Goal: Task Accomplishment & Management: Manage account settings

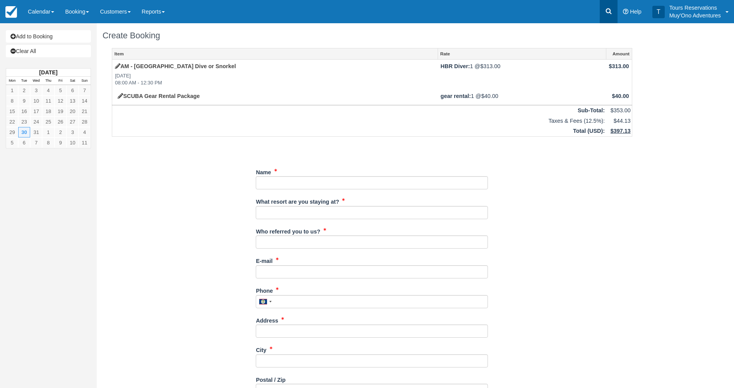
drag, startPoint x: 0, startPoint y: 0, endPoint x: 608, endPoint y: 13, distance: 608.1
click at [608, 13] on icon at bounding box center [609, 12] width 6 height 6
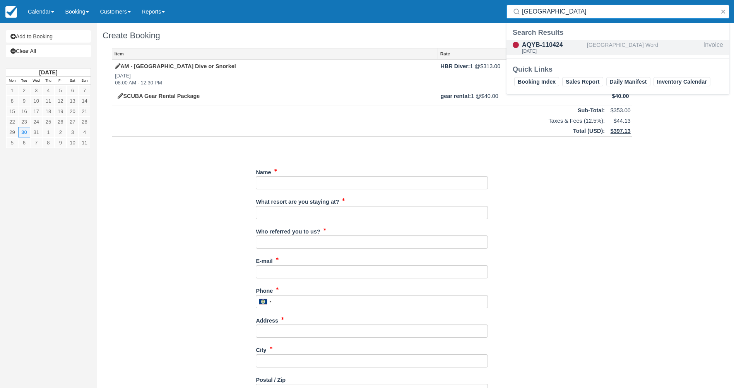
type input "kenya"
click at [600, 40] on div "Kenya Word" at bounding box center [643, 47] width 113 height 15
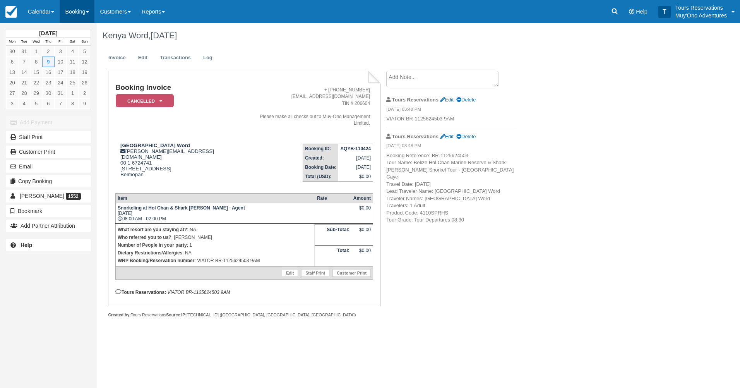
click at [70, 10] on link "Booking" at bounding box center [77, 11] width 35 height 23
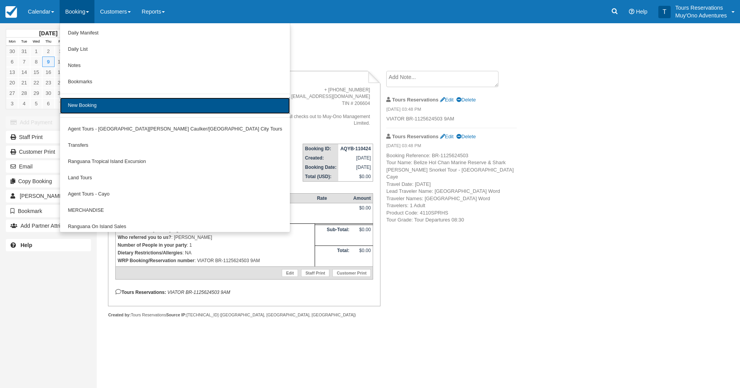
click at [87, 104] on link "New Booking" at bounding box center [175, 105] width 230 height 16
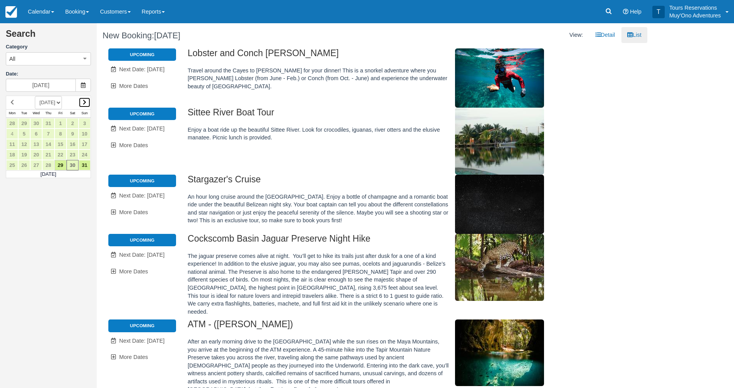
click at [82, 101] on link at bounding box center [85, 102] width 12 height 10
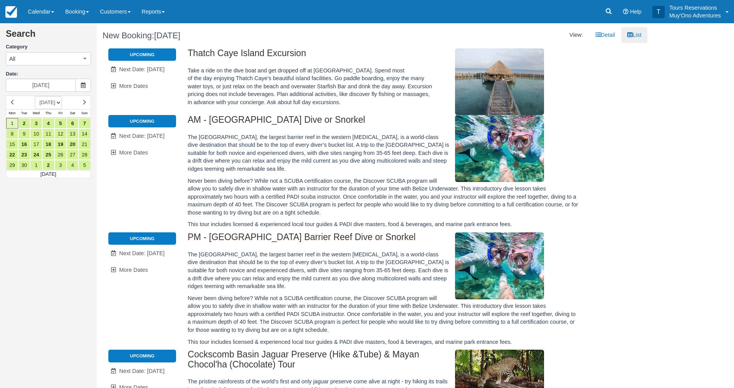
click at [62, 103] on select "AUGUST 2025 SEPTEMBER 2025 OCTOBER 2025 NOVEMBER 2025 DECEMBER 2025 JANUARY 202…" at bounding box center [48, 102] width 27 height 13
click at [77, 42] on h2 "Search" at bounding box center [48, 36] width 85 height 14
click at [25, 123] on link "2" at bounding box center [24, 123] width 12 height 10
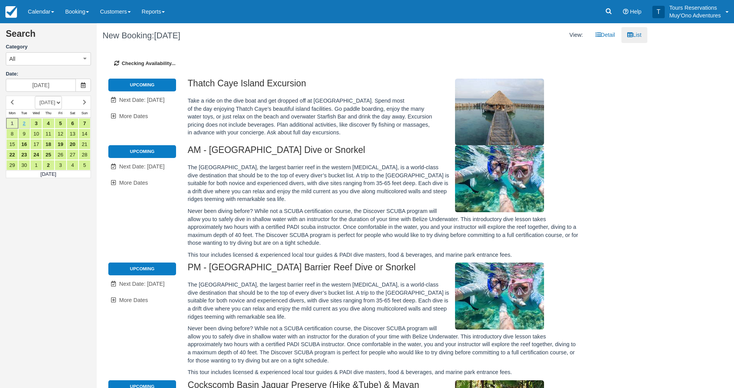
type input "09/02/25"
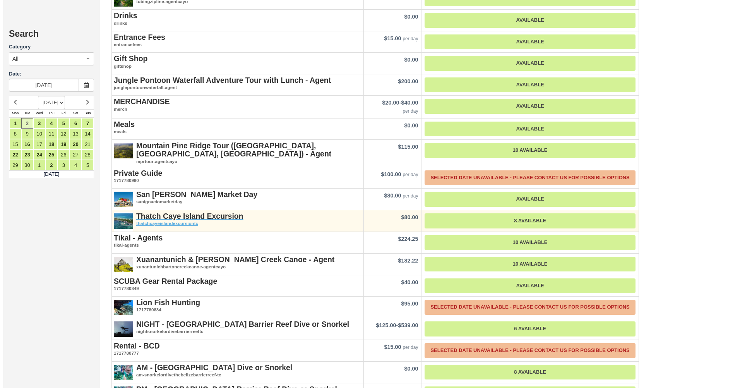
scroll to position [890, 0]
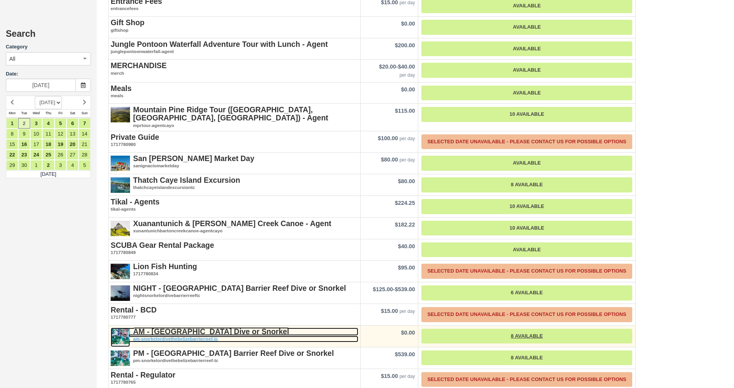
click at [179, 327] on strong "AM - [GEOGRAPHIC_DATA] Dive or Snorkel" at bounding box center [211, 331] width 156 height 9
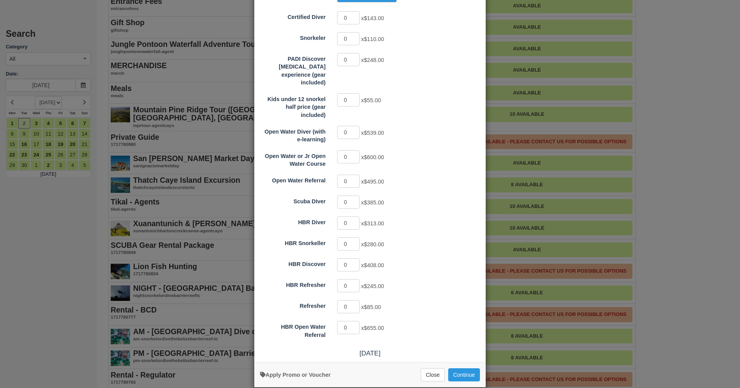
scroll to position [100, 0]
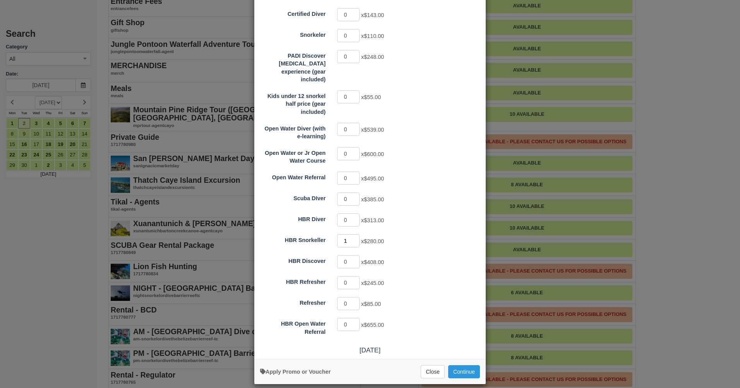
click at [352, 234] on input "1" at bounding box center [348, 240] width 22 height 13
type input "2"
click at [352, 234] on input "2" at bounding box center [348, 240] width 22 height 13
click at [459, 365] on button "Continue" at bounding box center [464, 371] width 32 height 13
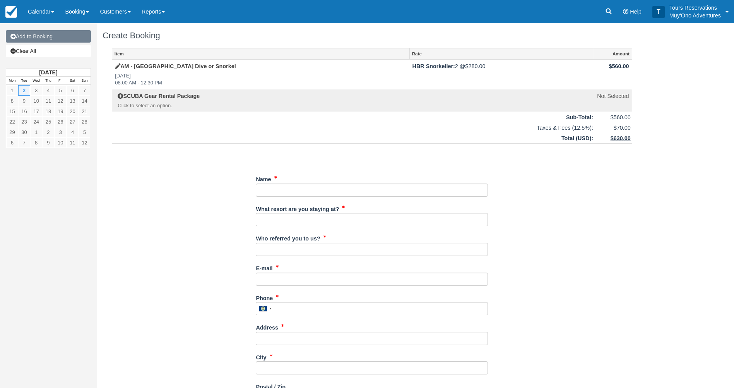
click at [42, 40] on link "Add to Booking" at bounding box center [48, 36] width 85 height 12
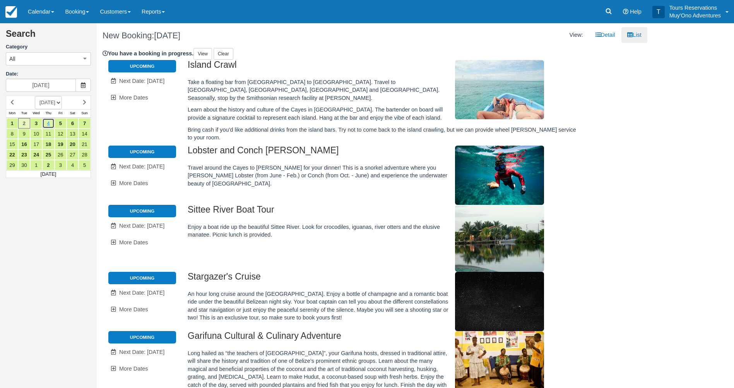
click at [50, 123] on link "4" at bounding box center [48, 123] width 12 height 10
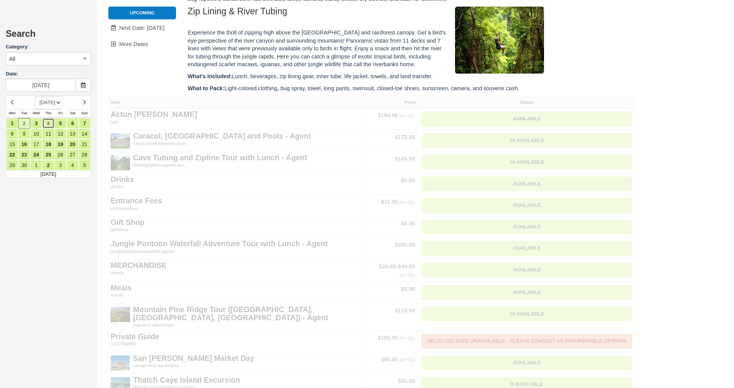
scroll to position [774, 0]
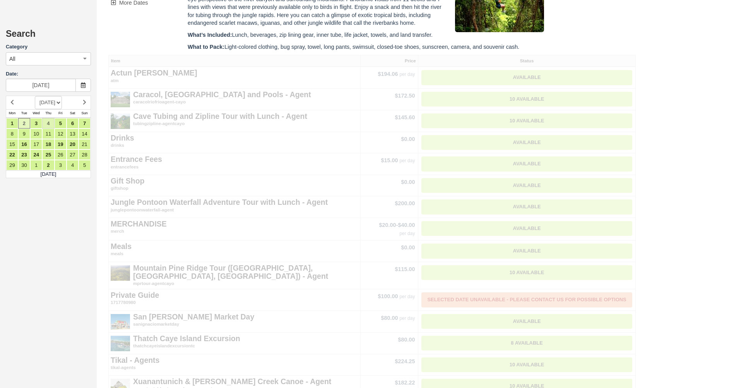
type input "09/04/25"
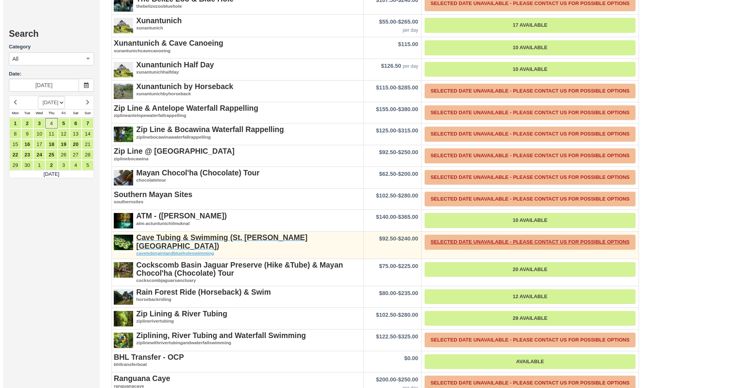
scroll to position [1401, 0]
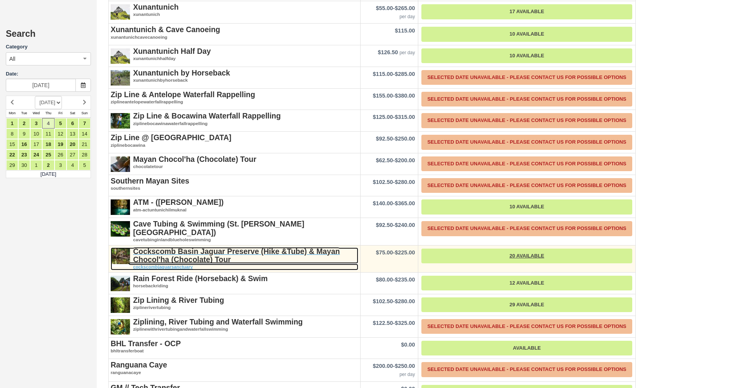
click at [171, 247] on strong "Cockscomb Basin Jaguar Preserve (Hike &Tube) & Mayan Chocol'ha (Chocolate) Tour" at bounding box center [236, 255] width 207 height 17
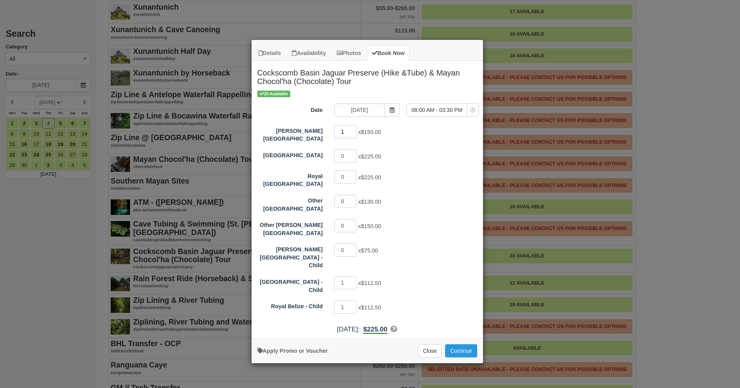
click at [352, 130] on input "1" at bounding box center [345, 131] width 22 height 13
type input "2"
click at [352, 130] on input "2" at bounding box center [345, 131] width 22 height 13
type input "0"
click at [351, 276] on input "0" at bounding box center [345, 282] width 22 height 13
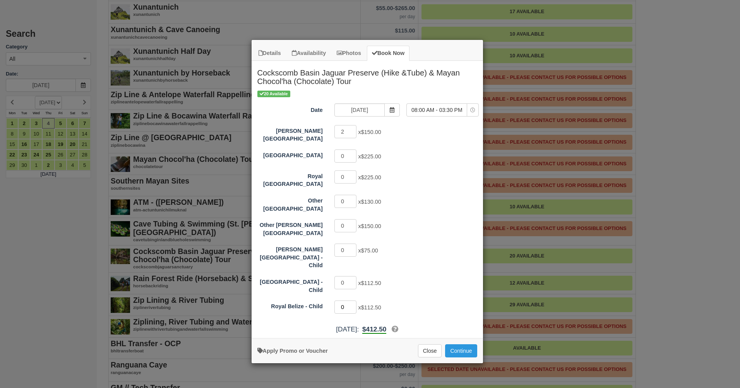
type input "0"
click at [351, 300] on input "0" at bounding box center [345, 306] width 22 height 13
click at [449, 344] on button "Continue" at bounding box center [461, 350] width 32 height 13
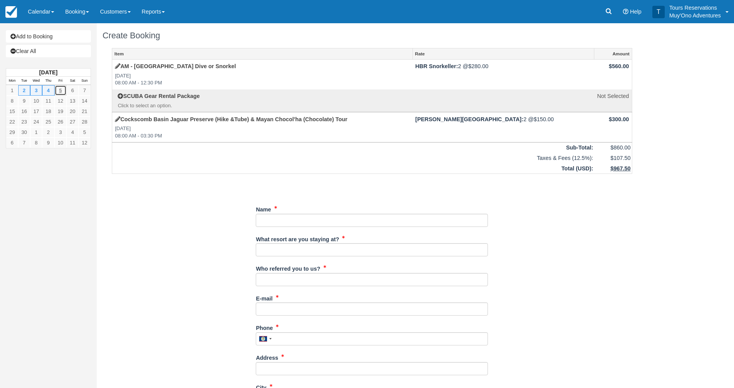
click at [61, 92] on link "5" at bounding box center [61, 90] width 12 height 10
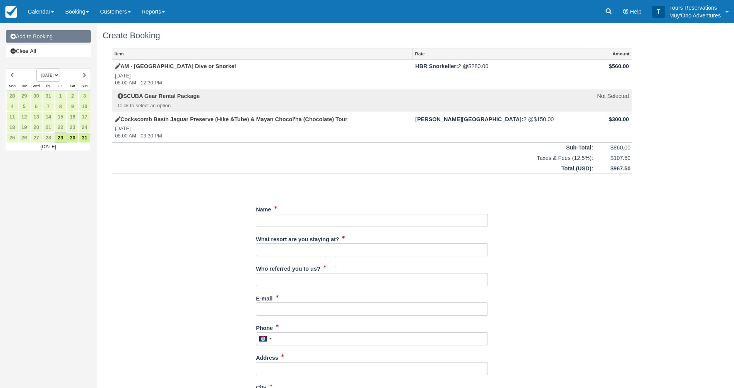
click at [56, 37] on link "Add to Booking" at bounding box center [48, 36] width 85 height 12
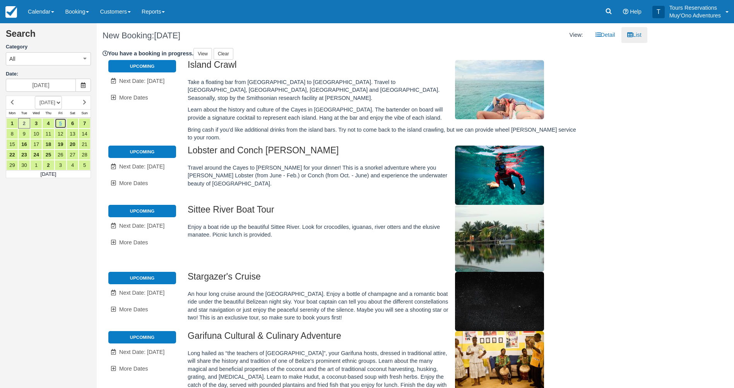
click at [63, 125] on link "5" at bounding box center [61, 123] width 12 height 10
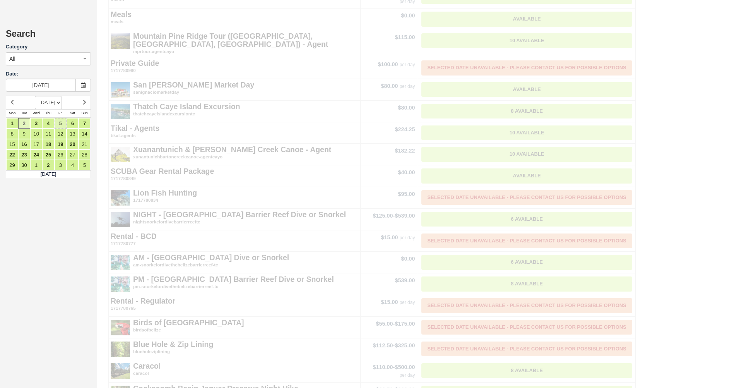
type input "09/05/25"
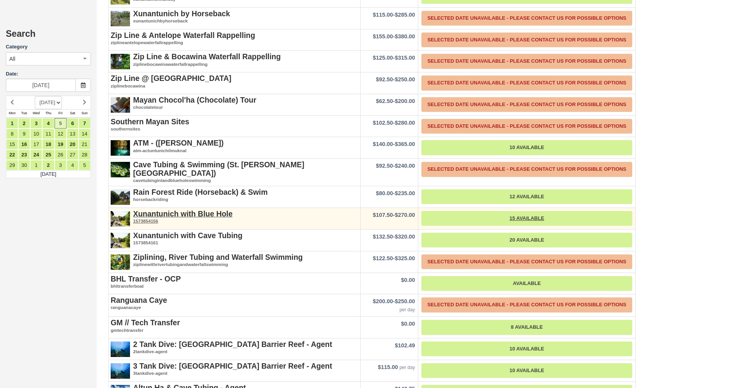
scroll to position [1710, 0]
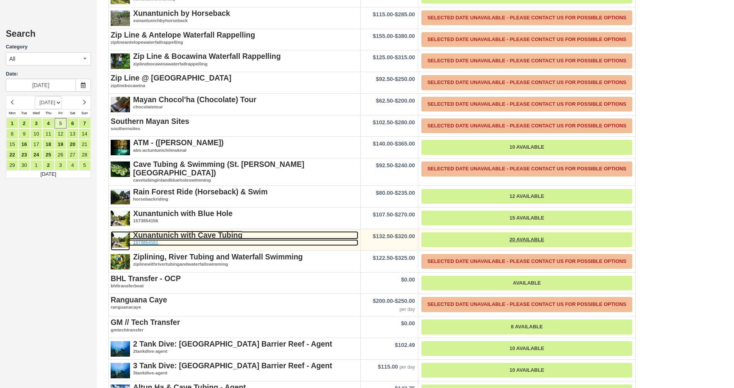
click at [164, 233] on strong "Xunantunich with Cave Tubing" at bounding box center [187, 235] width 109 height 9
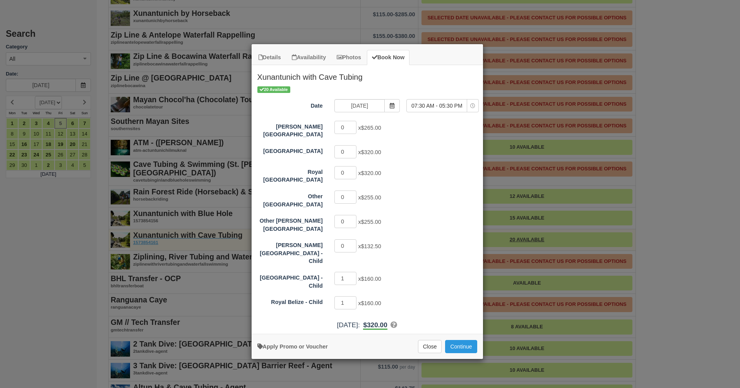
click at [164, 233] on div "Details Availability Photos Book Now Xunantunich with Cave Tubing Pass through …" at bounding box center [370, 194] width 740 height 388
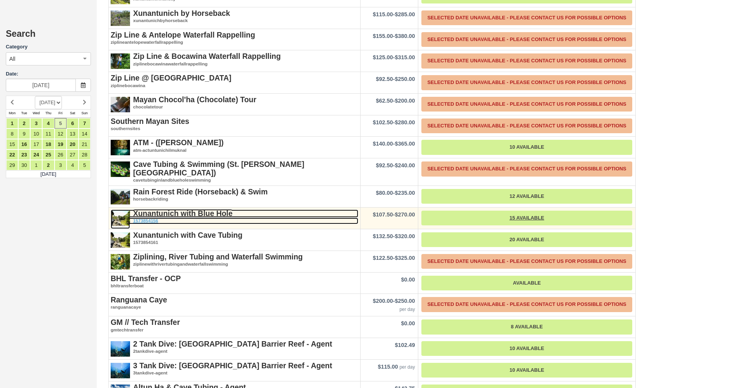
click at [176, 218] on em "1573854156" at bounding box center [235, 220] width 248 height 7
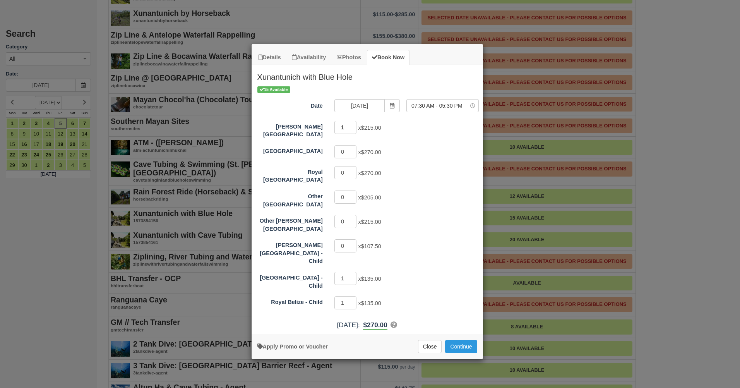
click at [354, 125] on input "1" at bounding box center [345, 127] width 22 height 13
type input "2"
click at [354, 125] on input "2" at bounding box center [345, 127] width 22 height 13
type input "0"
click at [353, 272] on input "0" at bounding box center [345, 278] width 22 height 13
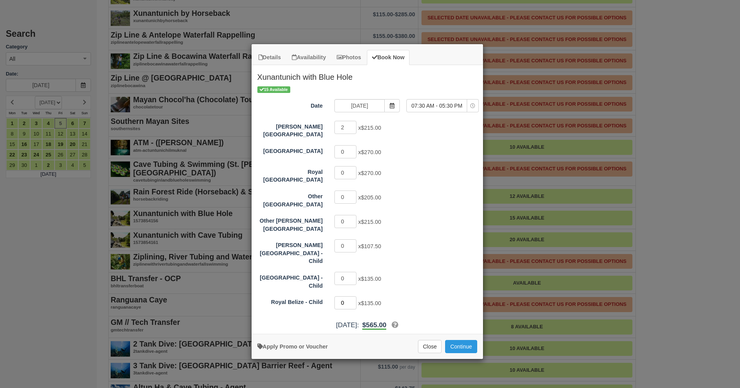
type input "0"
click at [352, 296] on input "0" at bounding box center [345, 302] width 22 height 13
click at [434, 340] on button "Close" at bounding box center [430, 346] width 24 height 13
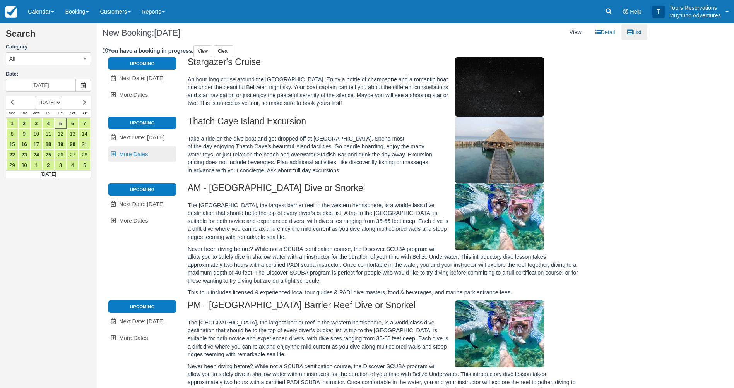
scroll to position [0, 0]
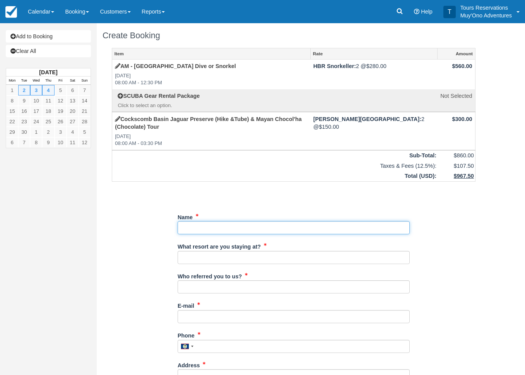
click at [303, 221] on input "Name" at bounding box center [294, 227] width 232 height 13
paste input "[GEOGRAPHIC_DATA]"
type input "[PERSON_NAME]"
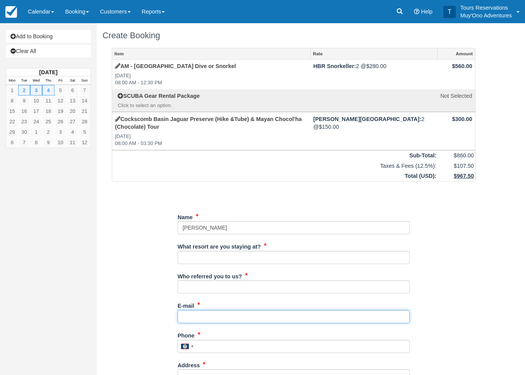
type input "[EMAIL_ADDRESS][DOMAIN_NAME]"
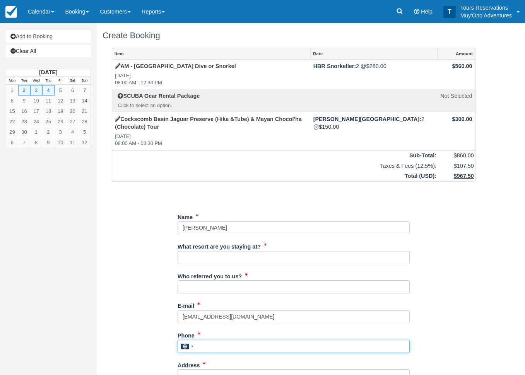
type input "2156684033"
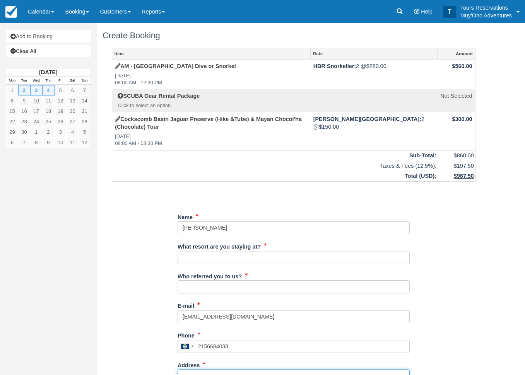
type input "309 [PERSON_NAME] Run"
type input "[GEOGRAPHIC_DATA]"
type input "19904"
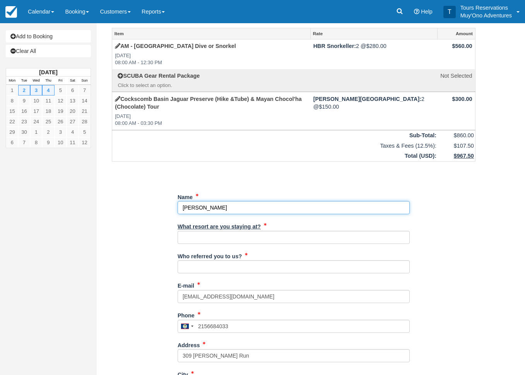
scroll to position [39, 0]
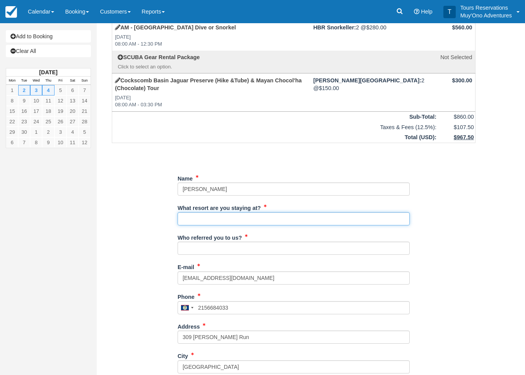
click at [206, 221] on input "What resort are you staying at?" at bounding box center [294, 218] width 232 height 13
type input "[PERSON_NAME] Bay"
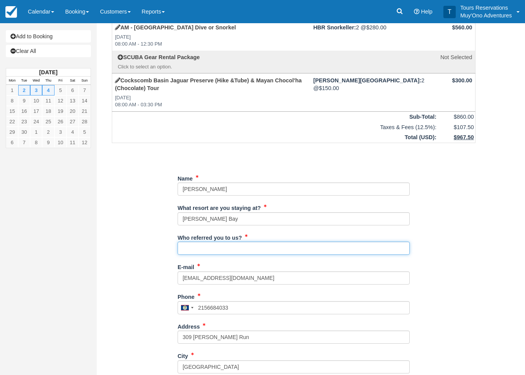
click at [208, 253] on input "Who referred you to us?" at bounding box center [294, 248] width 232 height 13
type input "[PERSON_NAME]"
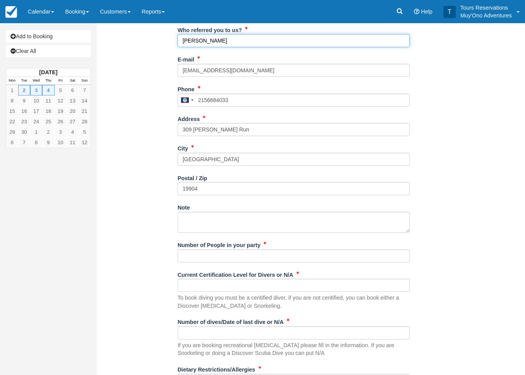
scroll to position [271, 0]
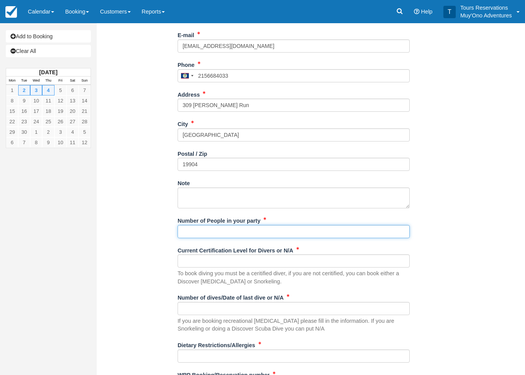
click at [224, 235] on input "Number of People in your party" at bounding box center [294, 231] width 232 height 13
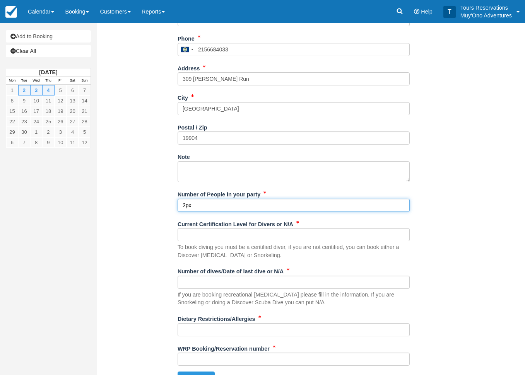
scroll to position [309, 0]
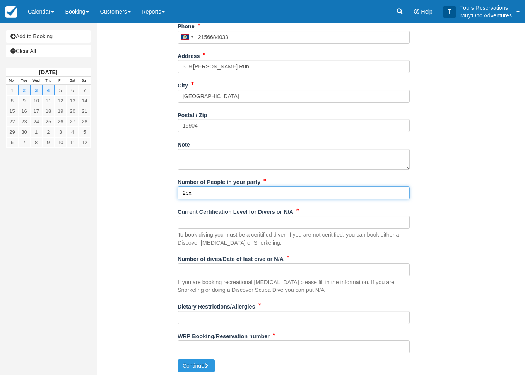
type input "2px"
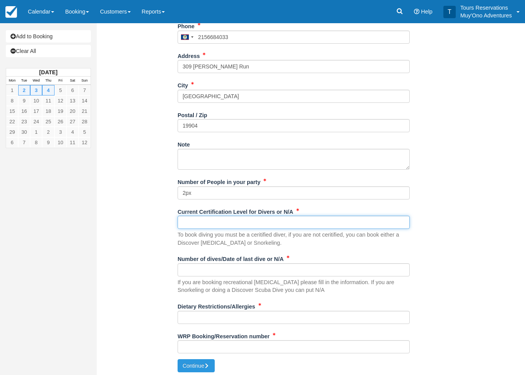
click at [222, 221] on input "Current Certification Level for Divers or N/A" at bounding box center [294, 222] width 232 height 13
type input "N/A"
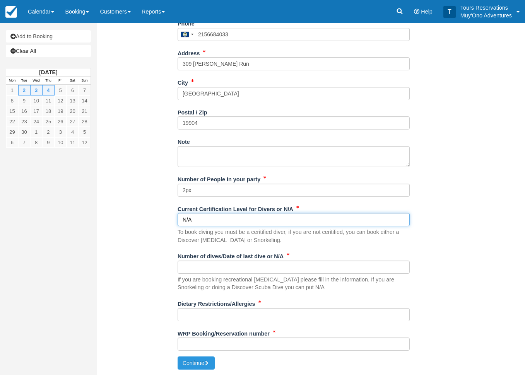
scroll to position [313, 0]
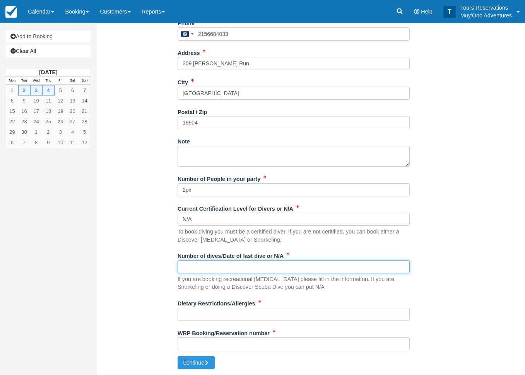
click at [227, 262] on input "Number of dives/Date of last dive or N/A" at bounding box center [294, 266] width 232 height 13
type input "N/A"
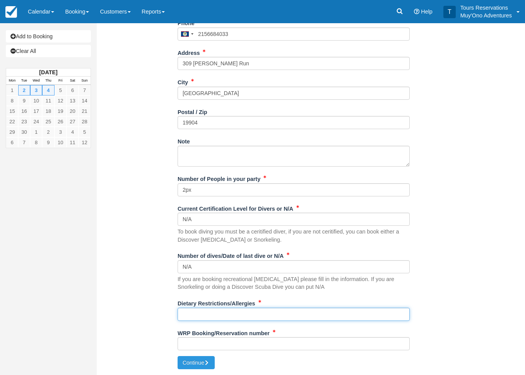
click at [207, 314] on input "Dietary Restrictions/Allergies" at bounding box center [294, 314] width 232 height 13
type input "N/A"
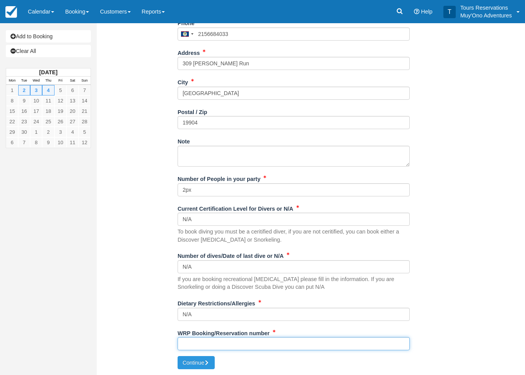
click at [193, 345] on input "WRP Booking/Reservation number" at bounding box center [294, 343] width 232 height 13
paste input "BB25082118471125"
type input "BB25082118471125"
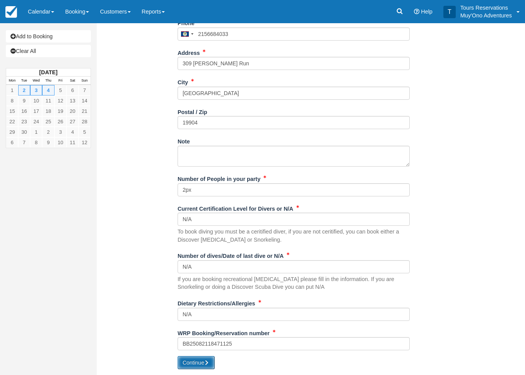
click at [207, 362] on icon "submit" at bounding box center [206, 362] width 5 height 5
type input "[PHONE_NUMBER]"
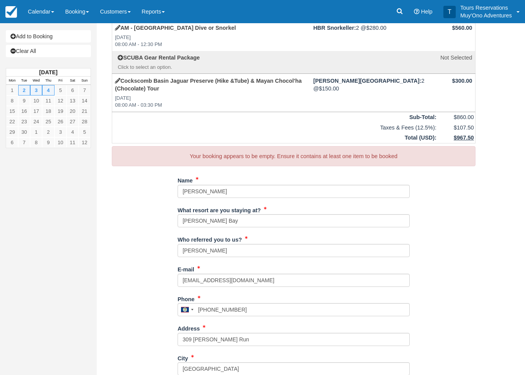
scroll to position [0, 0]
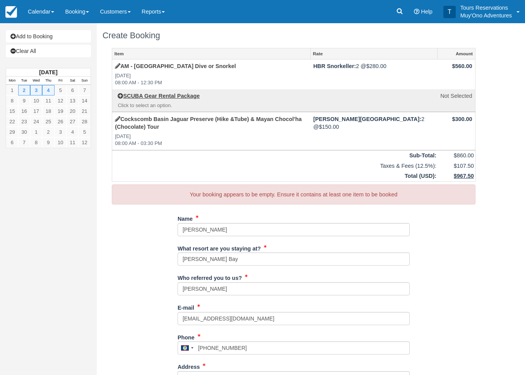
click at [400, 101] on td at bounding box center [374, 100] width 127 height 23
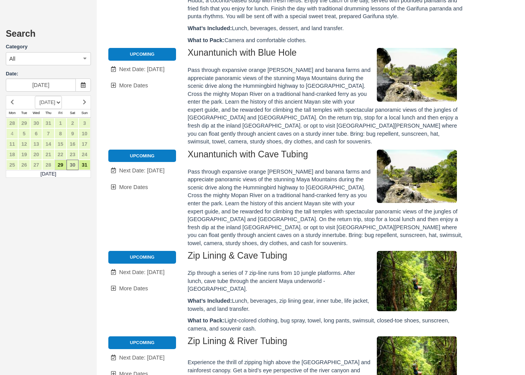
scroll to position [735, 0]
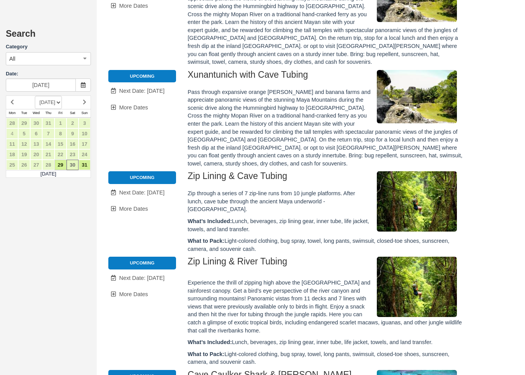
click at [62, 101] on select "[DATE] [DATE] [DATE] [DATE] [DATE] [DATE] [DATE] [DATE] [DATE] [DATE] [DATE] [D…" at bounding box center [48, 102] width 27 height 13
select select "20250901"
click at [35, 96] on select "[DATE] [DATE] [DATE] [DATE] [DATE] [DATE] [DATE] [DATE] [DATE] [DATE] [DATE] [D…" at bounding box center [48, 102] width 27 height 13
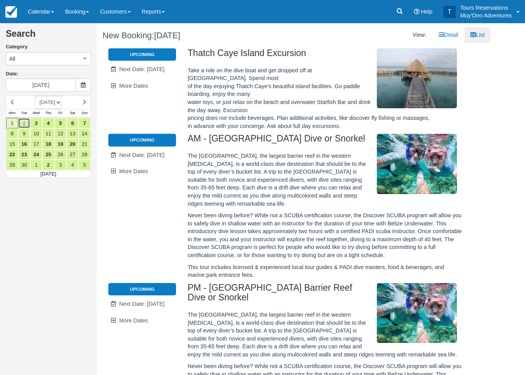
click at [28, 121] on link "2" at bounding box center [24, 123] width 12 height 10
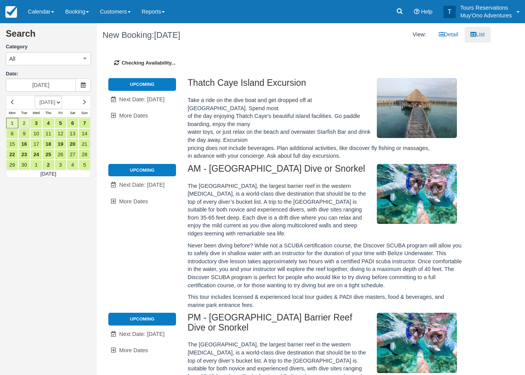
type input "09/02/25"
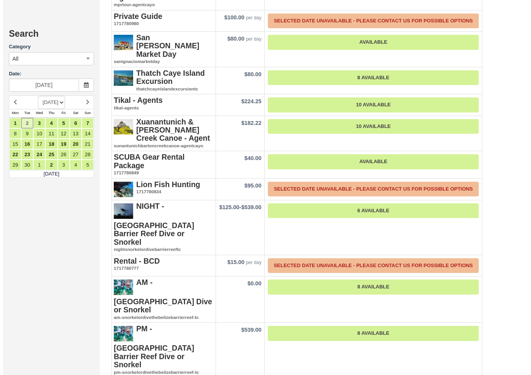
scroll to position [1199, 0]
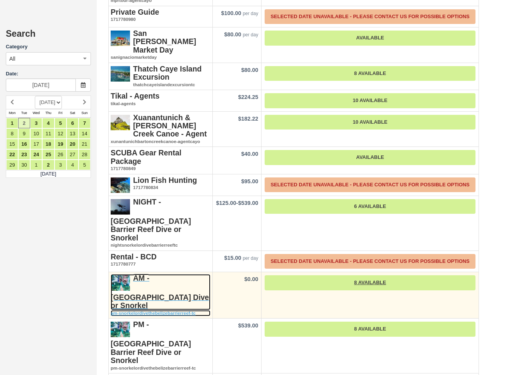
click at [174, 274] on strong "AM - [GEOGRAPHIC_DATA] Dive or Snorkel" at bounding box center [160, 292] width 98 height 36
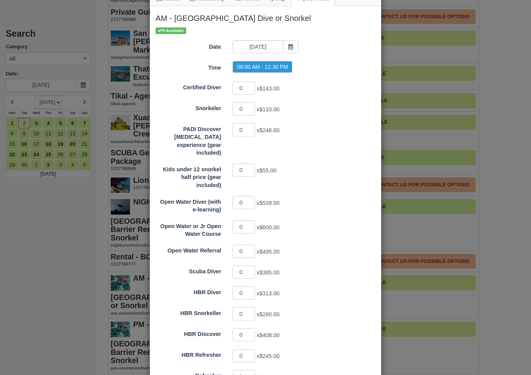
scroll to position [39, 0]
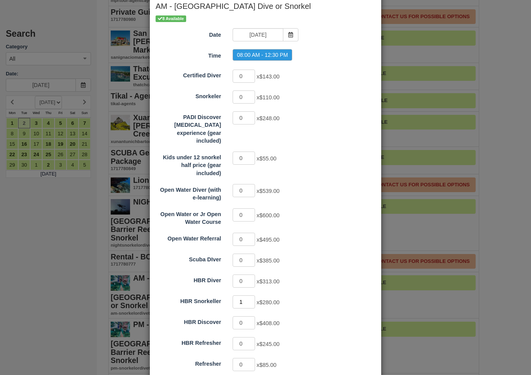
click at [249, 295] on input "1" at bounding box center [243, 301] width 22 height 13
type input "2"
click at [249, 295] on input "2" at bounding box center [243, 301] width 22 height 13
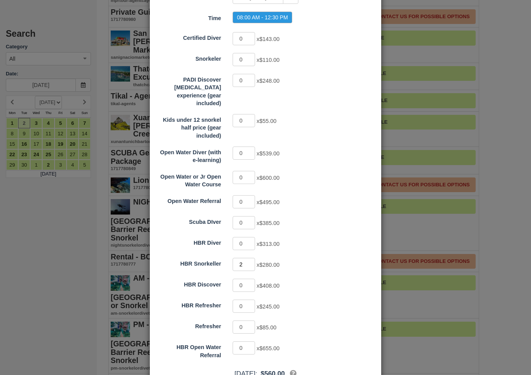
scroll to position [113, 0]
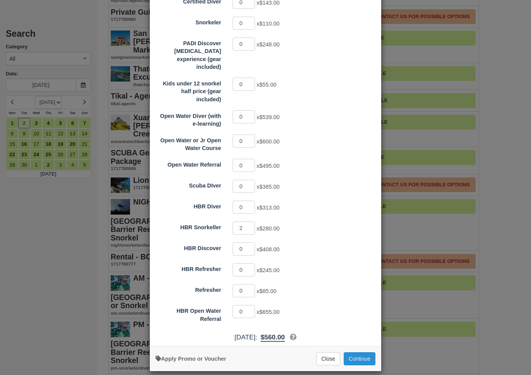
click at [353, 352] on button "Continue" at bounding box center [359, 358] width 32 height 13
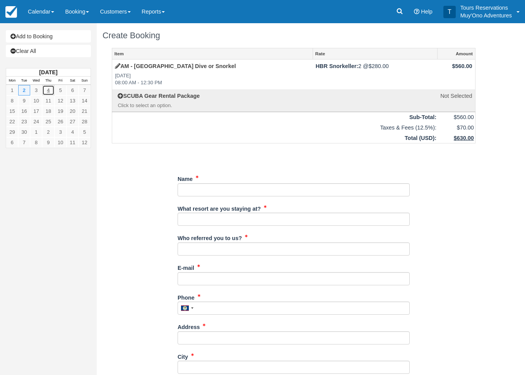
click at [49, 90] on link "4" at bounding box center [48, 90] width 12 height 10
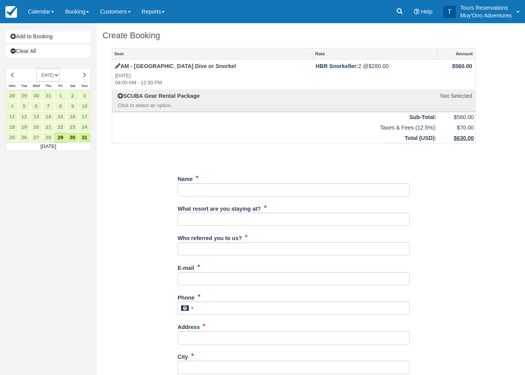
click at [60, 75] on select "[DATE] [DATE] [DATE] [DATE] [DATE] [DATE] [DATE] [DATE] [DATE] [DATE] [DATE] [D…" at bounding box center [48, 74] width 24 height 13
select select "20250901"
click at [36, 68] on select "[DATE] [DATE] [DATE] [DATE] [DATE] [DATE] [DATE] [DATE] [DATE] [DATE] [DATE] [D…" at bounding box center [48, 74] width 24 height 13
click at [80, 77] on link at bounding box center [85, 75] width 12 height 10
click at [210, 189] on input "Name" at bounding box center [294, 189] width 232 height 13
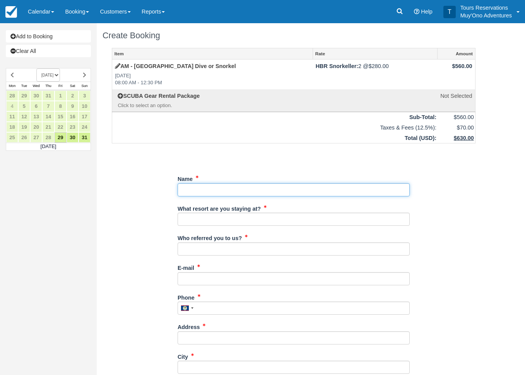
type input "[PERSON_NAME]"
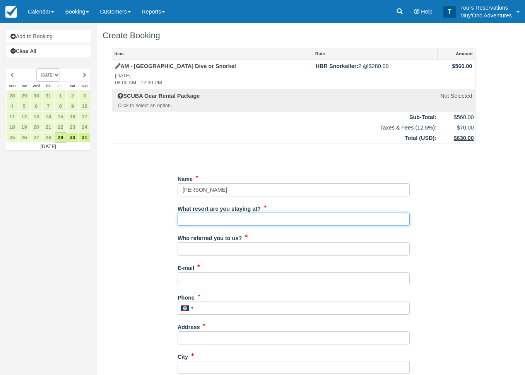
type input "[PERSON_NAME] Bay"
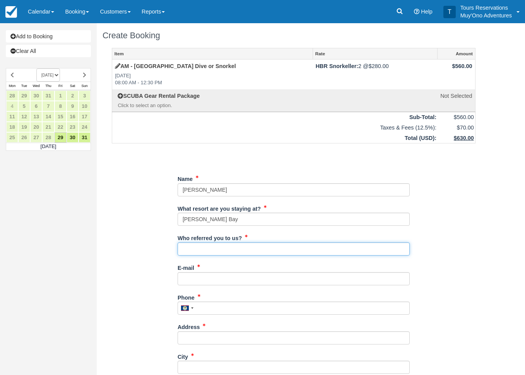
type input "[PERSON_NAME]"
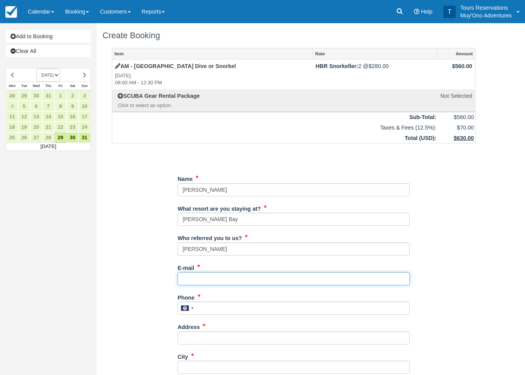
type input "[EMAIL_ADDRESS][DOMAIN_NAME]"
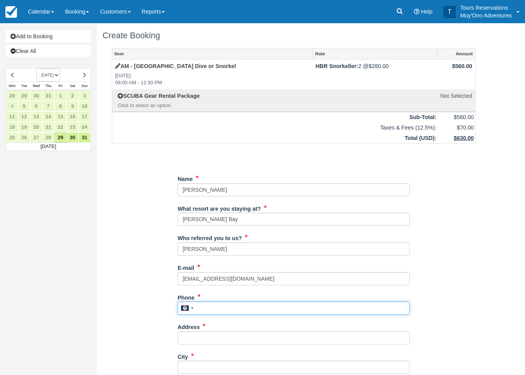
type input "2156684033"
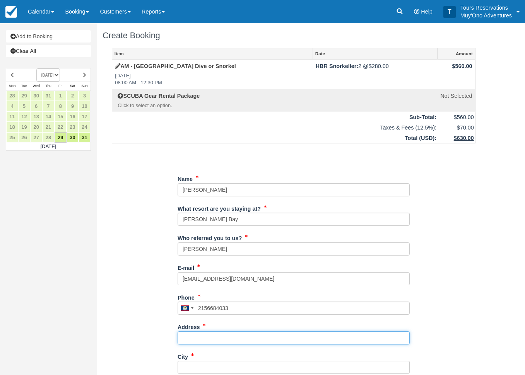
type input "309 [PERSON_NAME] Run"
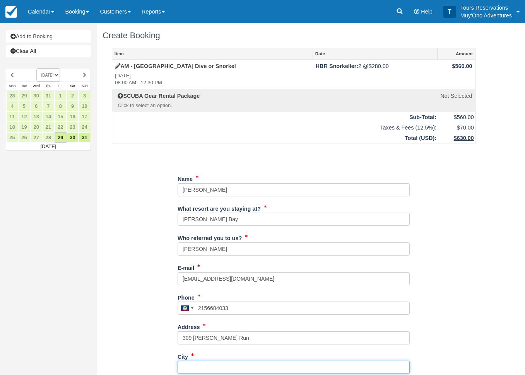
type input "[GEOGRAPHIC_DATA]"
type input "19904"
type input "2px"
type input "N/A"
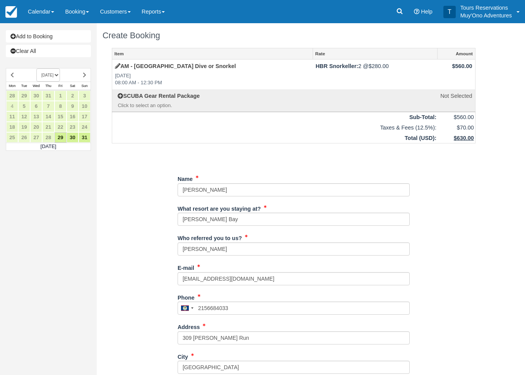
type input "N/A"
type input "BB25082118471125"
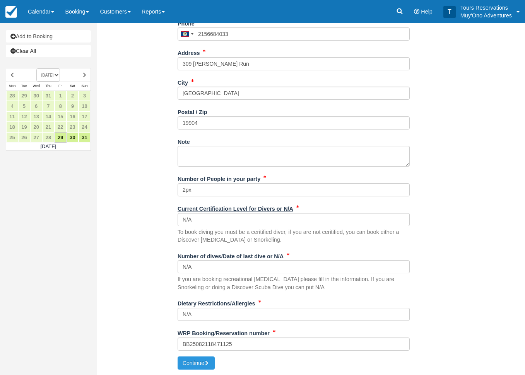
scroll to position [275, 0]
click at [186, 364] on button "Continue" at bounding box center [196, 362] width 37 height 13
type input "[PHONE_NUMBER]"
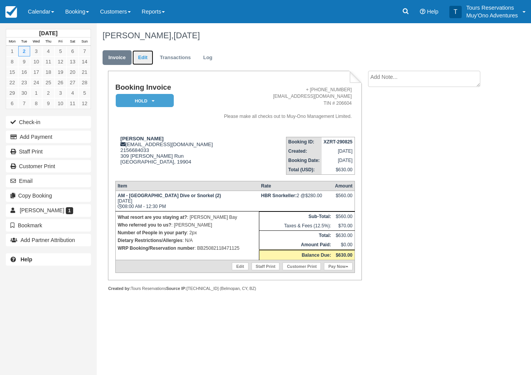
click at [142, 59] on link "Edit" at bounding box center [142, 57] width 21 height 15
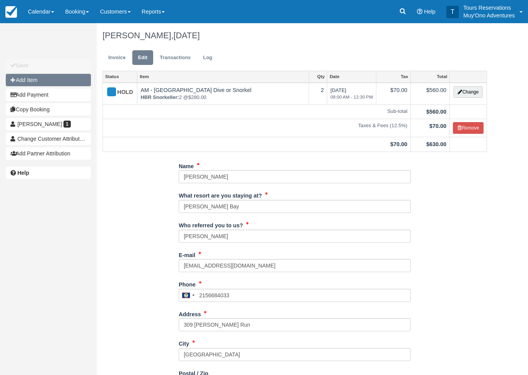
click at [55, 84] on button "Add Item" at bounding box center [48, 80] width 85 height 12
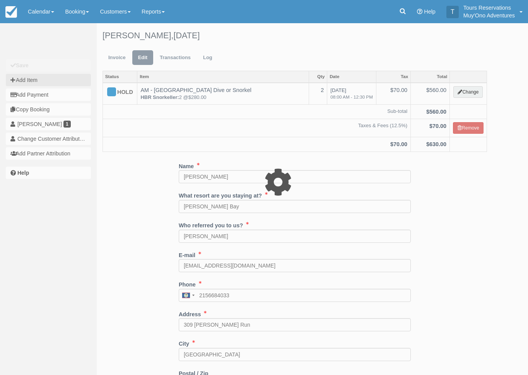
type input "0.00"
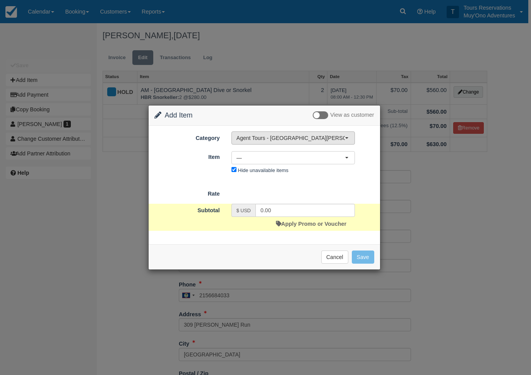
click at [297, 134] on span "Agent Tours - [GEOGRAPHIC_DATA][PERSON_NAME] Caulker/[GEOGRAPHIC_DATA] City Tou…" at bounding box center [290, 138] width 108 height 8
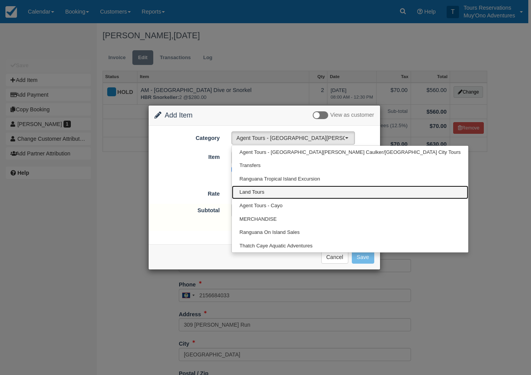
click at [271, 193] on link "Land Tours" at bounding box center [350, 193] width 236 height 14
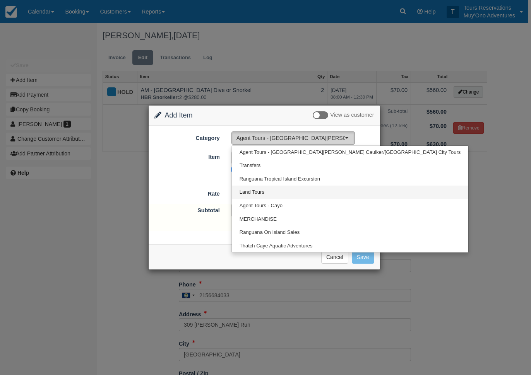
select select "15"
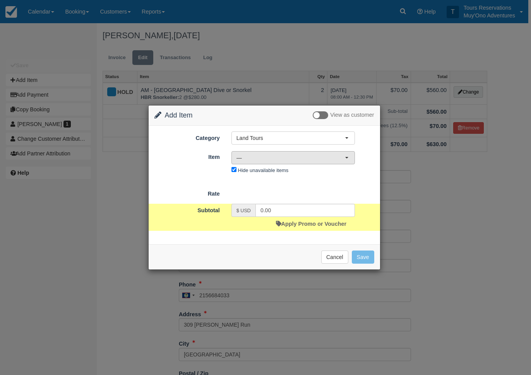
click at [276, 158] on span "—" at bounding box center [290, 158] width 108 height 8
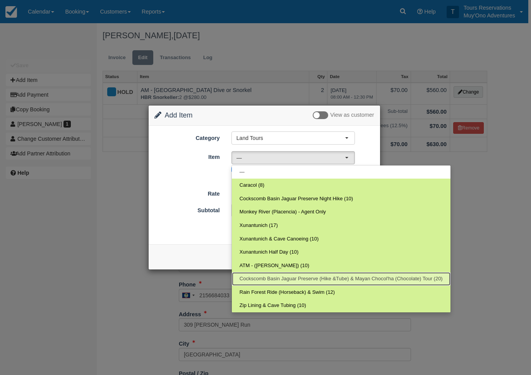
click at [288, 281] on span "Cockscomb Basin Jaguar Preserve (Hike &Tube) & Mayan Chocol'ha (Chocolate) Tour…" at bounding box center [340, 278] width 203 height 7
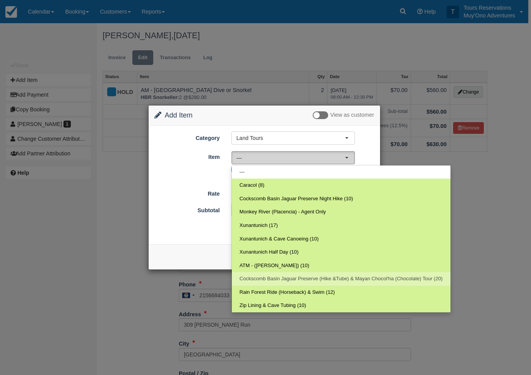
select select "36"
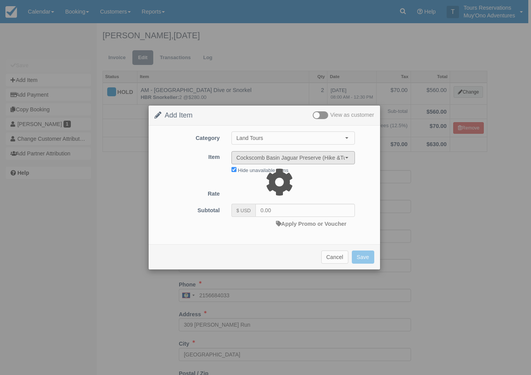
type input "225.00"
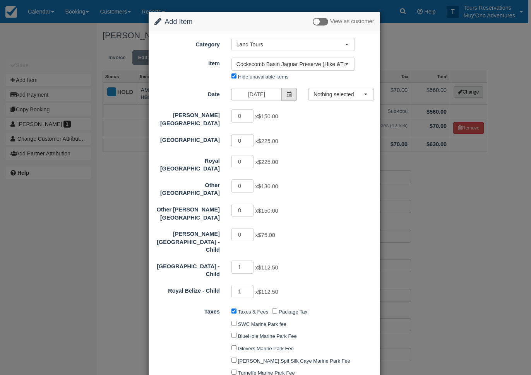
click at [289, 97] on icon at bounding box center [288, 94] width 5 height 5
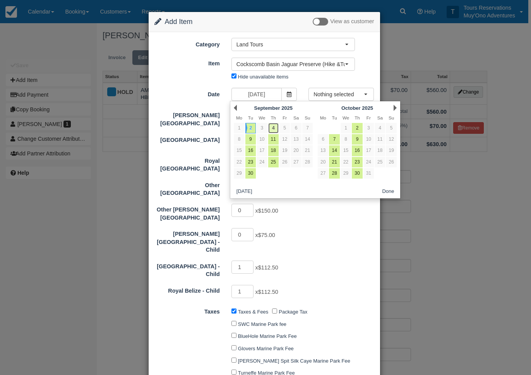
click at [272, 128] on link "4" at bounding box center [273, 128] width 10 height 10
type input "09/04/25"
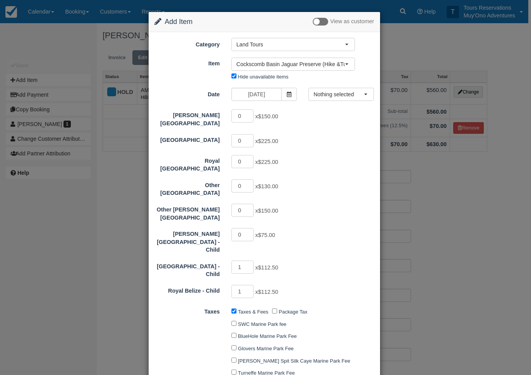
click at [352, 95] on span "Nothing selected" at bounding box center [338, 95] width 50 height 8
click at [348, 107] on span "08:00 AM - 03:30 PM" at bounding box center [339, 108] width 47 height 7
select select "0"
click at [248, 115] on input "1" at bounding box center [242, 115] width 22 height 13
type input "2"
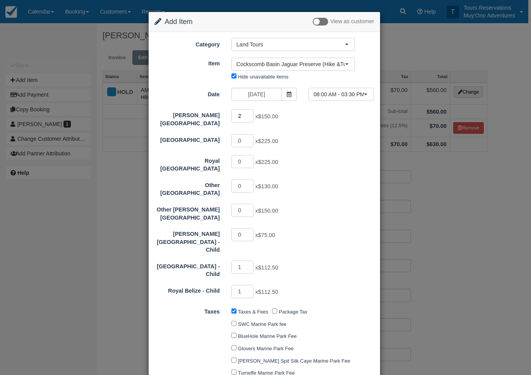
click at [248, 115] on input "2" at bounding box center [242, 115] width 22 height 13
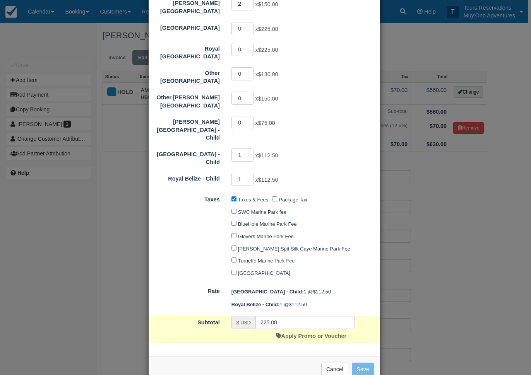
scroll to position [116, 0]
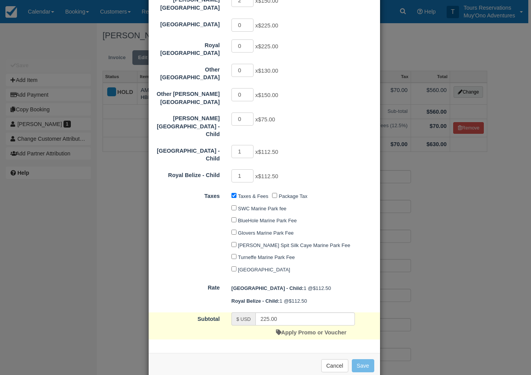
type input "525.00"
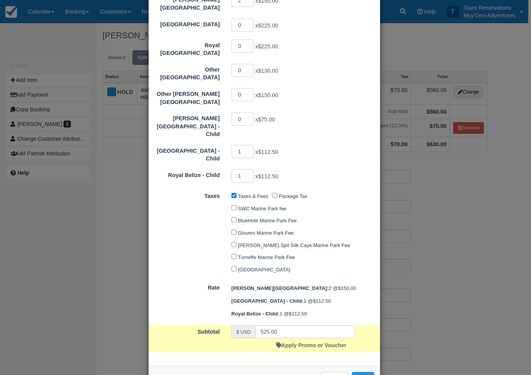
click at [360, 372] on button "Save" at bounding box center [363, 378] width 22 height 13
checkbox input "false"
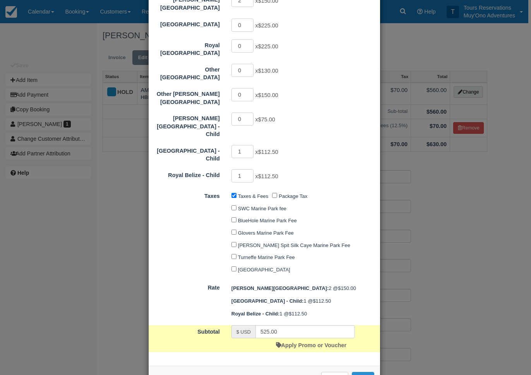
checkbox input "false"
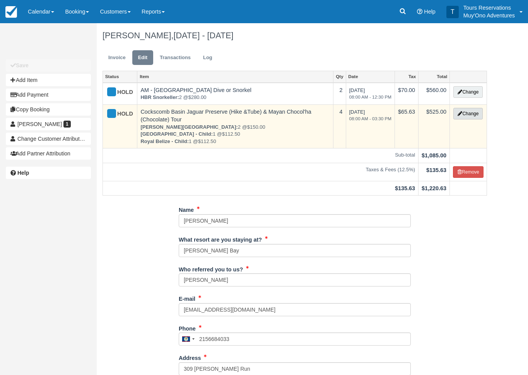
click at [458, 111] on icon "button" at bounding box center [460, 113] width 5 height 5
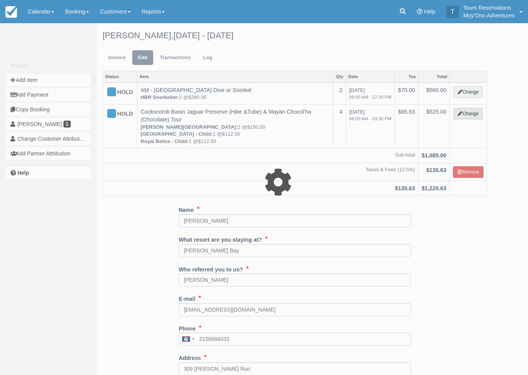
select select "15"
type input "525.00"
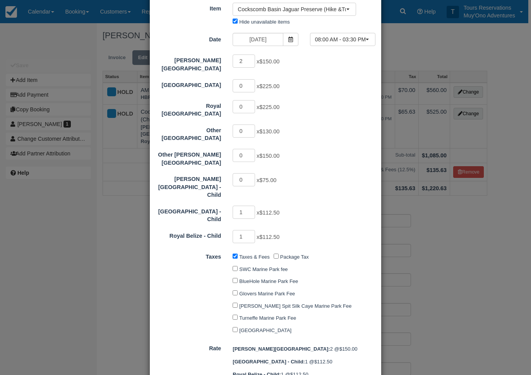
scroll to position [128, 0]
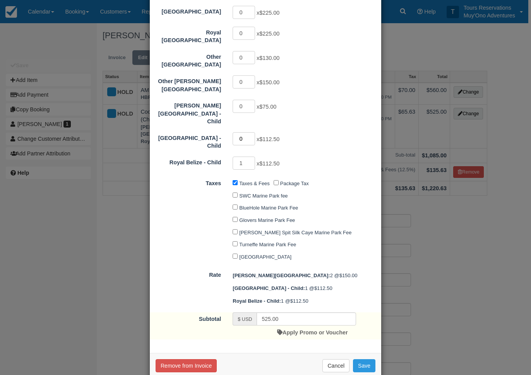
type input "0"
click at [250, 132] on input "0" at bounding box center [243, 138] width 22 height 13
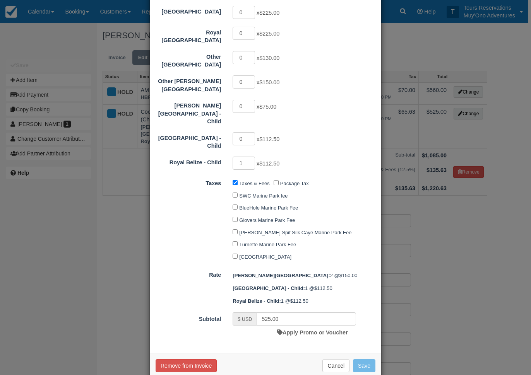
type input "412.50"
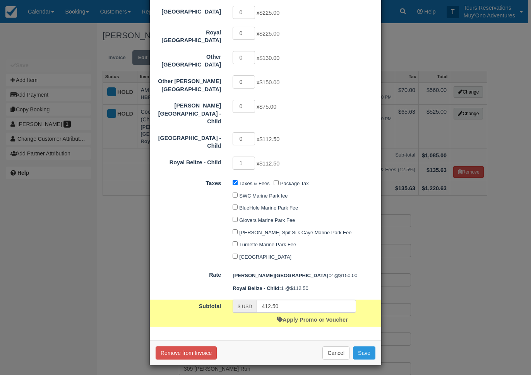
scroll to position [116, 0]
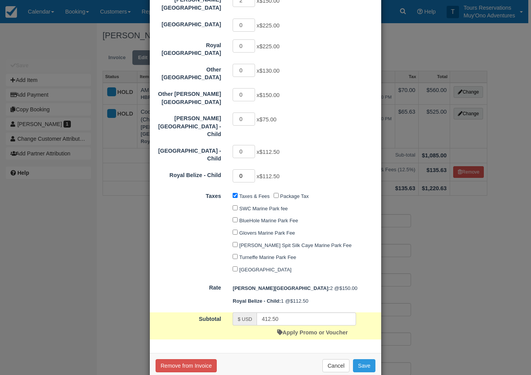
type input "0"
click at [249, 169] on input "0" at bounding box center [243, 175] width 22 height 13
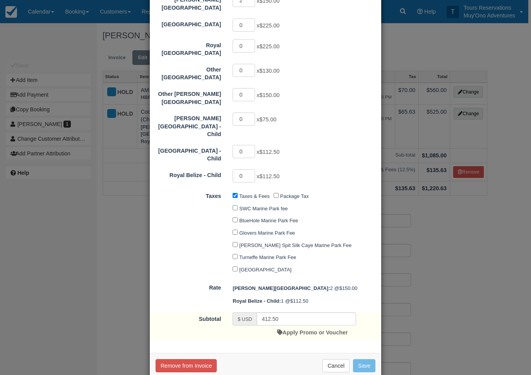
type input "300.00"
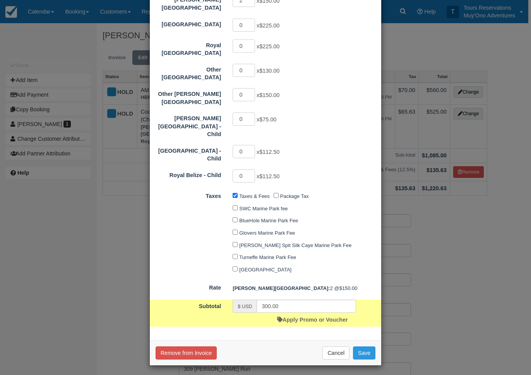
scroll to position [103, 0]
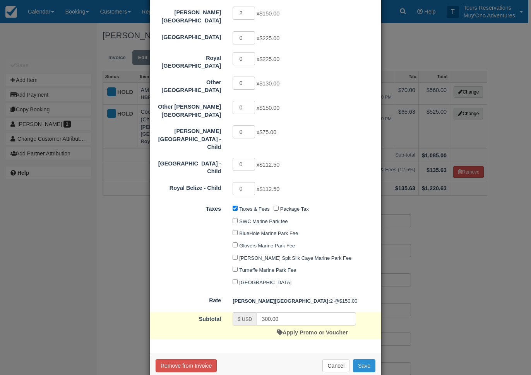
click at [356, 359] on button "Save" at bounding box center [364, 365] width 22 height 13
checkbox input "false"
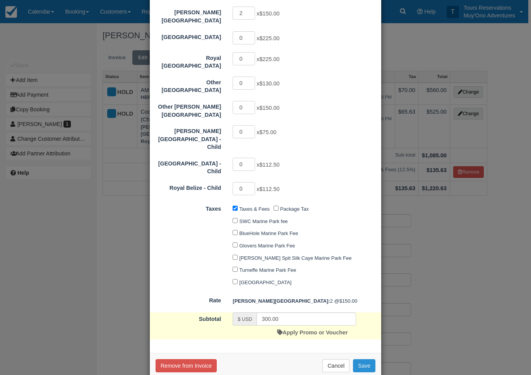
checkbox input "false"
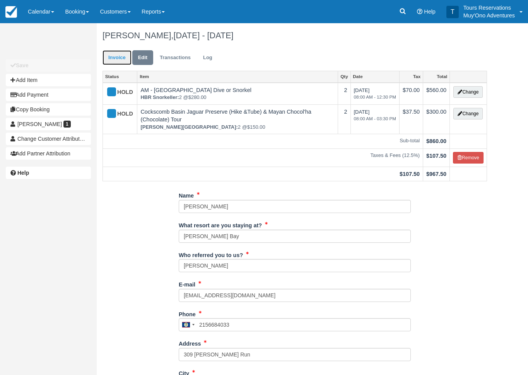
click at [117, 55] on link "Invoice" at bounding box center [116, 57] width 29 height 15
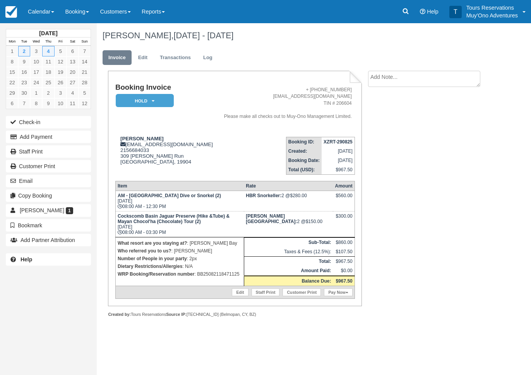
click at [332, 143] on strong "XZRT-290825" at bounding box center [337, 141] width 29 height 5
copy tbody "XZRT-290825"
